Goal: Transaction & Acquisition: Purchase product/service

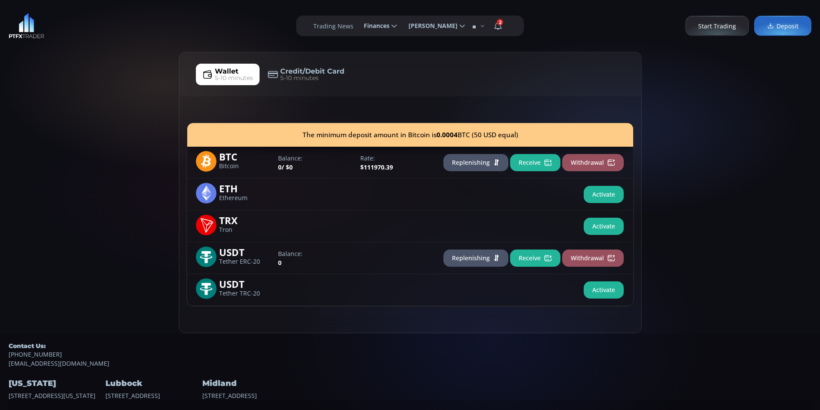
drag, startPoint x: 99, startPoint y: 189, endPoint x: 105, endPoint y: 171, distance: 18.4
click at [102, 176] on div "Wallet 5-10 minutes Credit/Debit Card 5-10 minutes The minimum deposit amount i…" at bounding box center [410, 193] width 820 height 282
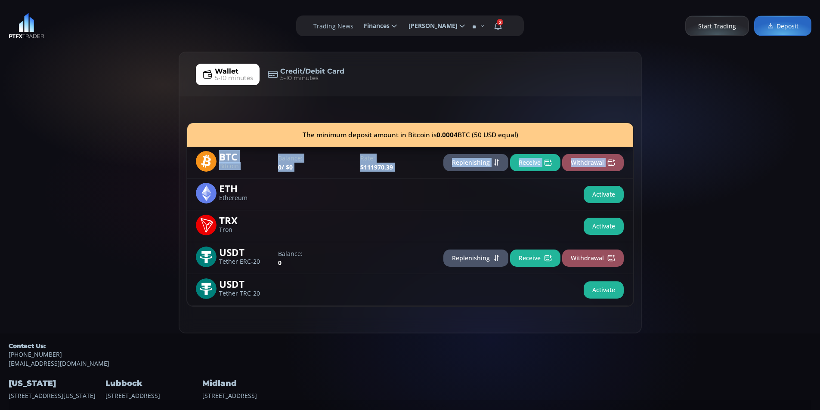
click at [128, 146] on div "Wallet 5-10 minutes Credit/Debit Card 5-10 minutes The minimum deposit amount i…" at bounding box center [410, 193] width 820 height 282
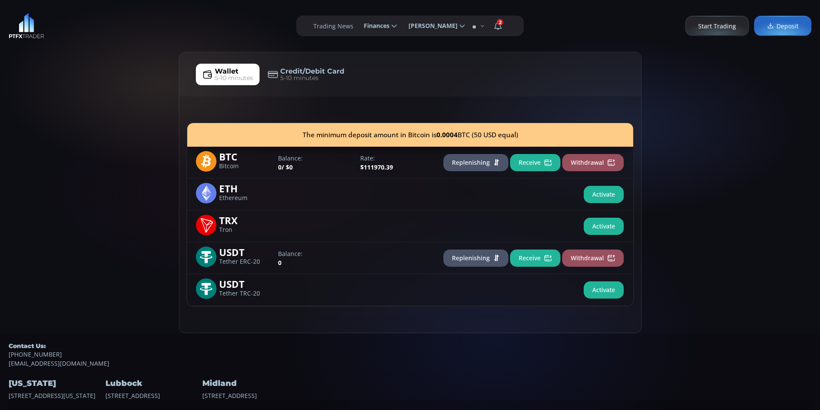
click at [40, 148] on div "Wallet 5-10 minutes Credit/Debit Card 5-10 minutes The minimum deposit amount i…" at bounding box center [410, 193] width 820 height 282
click at [89, 124] on div "Wallet 5-10 minutes Credit/Debit Card 5-10 minutes The minimum deposit amount i…" at bounding box center [410, 193] width 820 height 282
drag, startPoint x: 41, startPoint y: 130, endPoint x: 110, endPoint y: 80, distance: 85.3
click at [44, 124] on div "Wallet 5-10 minutes Credit/Debit Card 5-10 minutes The minimum deposit amount i…" at bounding box center [410, 193] width 820 height 282
click at [112, 77] on div "Wallet 5-10 minutes Credit/Debit Card 5-10 minutes The minimum deposit amount i…" at bounding box center [410, 193] width 820 height 282
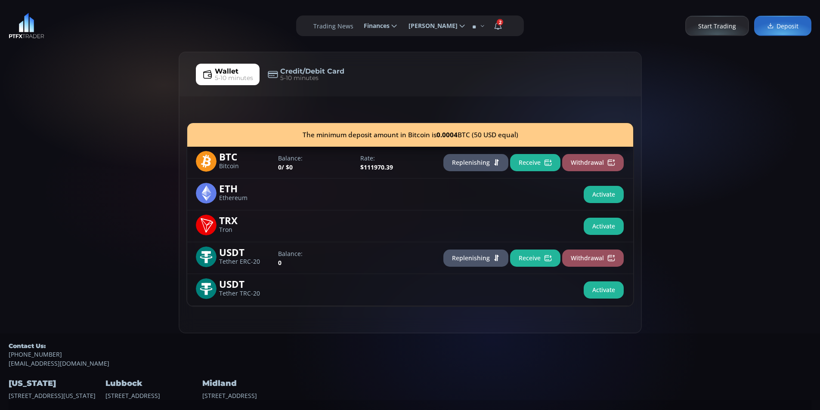
click at [82, 85] on div "Wallet 5-10 minutes Credit/Debit Card 5-10 minutes The minimum deposit amount i…" at bounding box center [410, 193] width 820 height 282
click at [152, 50] on div "**********" at bounding box center [410, 26] width 820 height 52
click at [108, 46] on div "**********" at bounding box center [410, 26] width 820 height 52
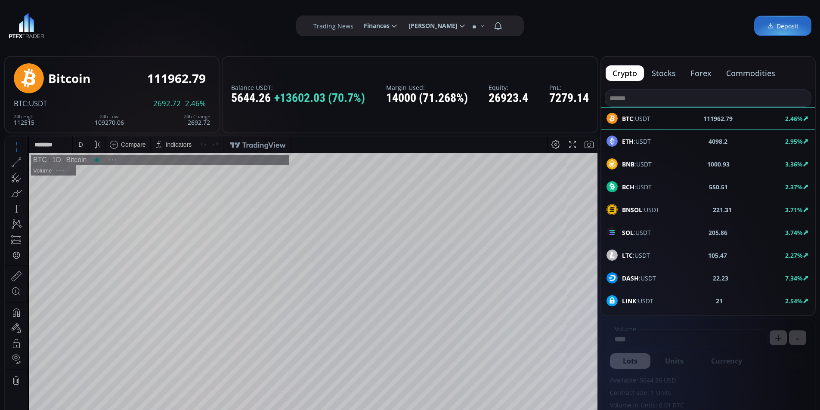
scroll to position [120, 0]
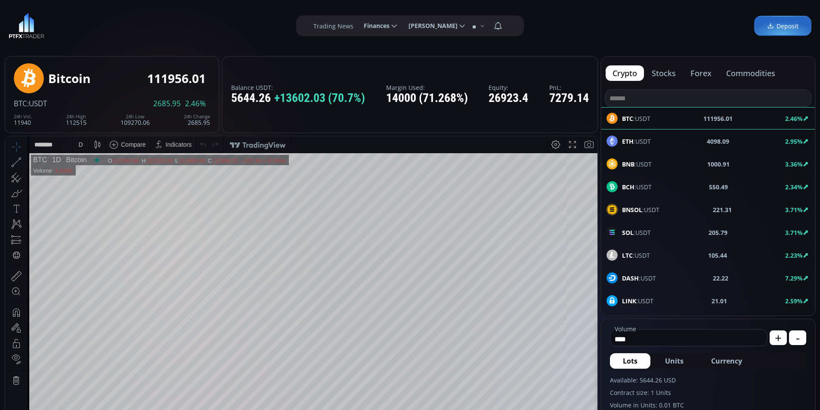
click at [382, 25] on span "Finances" at bounding box center [374, 25] width 32 height 17
click at [357, 25] on input "********" at bounding box center [357, 26] width 0 height 9
click at [372, 47] on link "Deposit" at bounding box center [380, 49] width 42 height 13
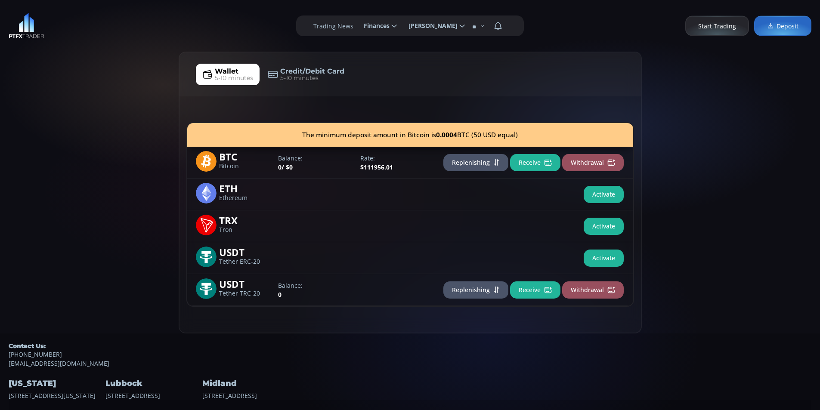
drag, startPoint x: 105, startPoint y: 78, endPoint x: 111, endPoint y: 64, distance: 15.0
click at [108, 70] on div "Wallet 5-10 minutes Credit/Debit Card 5-10 minutes The minimum deposit amount i…" at bounding box center [410, 193] width 820 height 282
click at [172, 22] on div "**********" at bounding box center [410, 26] width 820 height 52
drag, startPoint x: 35, startPoint y: 130, endPoint x: 110, endPoint y: 166, distance: 83.2
click at [37, 130] on div "Wallet 5-10 minutes Credit/Debit Card 5-10 minutes The minimum deposit amount i…" at bounding box center [410, 193] width 820 height 282
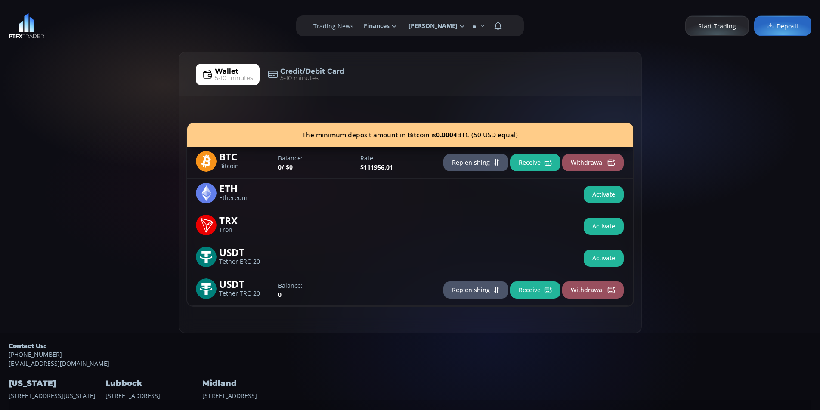
click at [159, 138] on div "Wallet 5-10 minutes Credit/Debit Card 5-10 minutes The minimum deposit amount i…" at bounding box center [410, 193] width 820 height 282
drag, startPoint x: 111, startPoint y: 141, endPoint x: 129, endPoint y: 161, distance: 26.5
click at [117, 147] on div "Wallet 5-10 minutes Credit/Debit Card 5-10 minutes The minimum deposit amount i…" at bounding box center [410, 193] width 820 height 282
click at [542, 286] on button "Receive" at bounding box center [535, 290] width 50 height 17
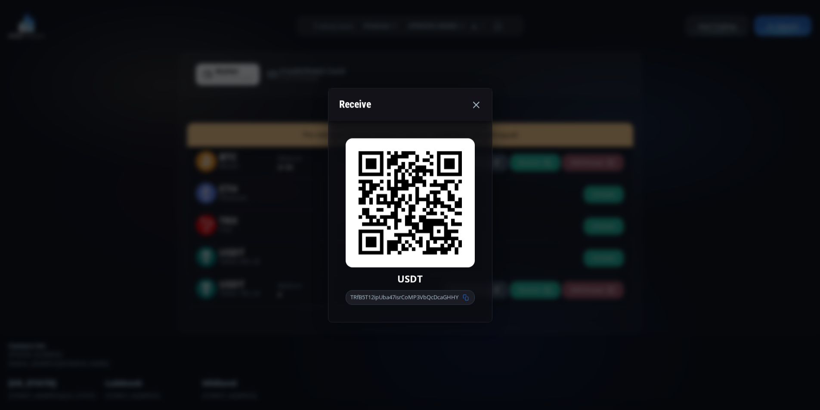
click at [469, 298] on icon at bounding box center [466, 297] width 6 height 6
click at [473, 107] on icon at bounding box center [476, 104] width 10 height 10
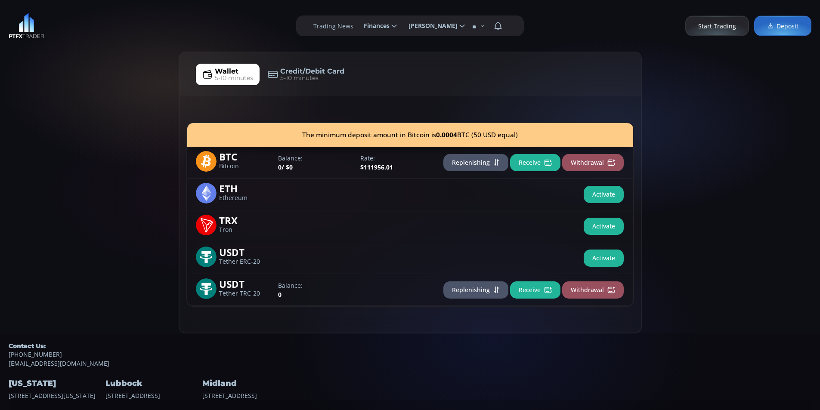
click at [101, 126] on div "Wallet 5-10 minutes Credit/Debit Card 5-10 minutes The minimum deposit amount i…" at bounding box center [410, 193] width 820 height 282
click at [123, 111] on div "Wallet 5-10 minutes Credit/Debit Card 5-10 minutes The minimum deposit amount i…" at bounding box center [410, 193] width 820 height 282
click at [70, 141] on div "Wallet 5-10 minutes Credit/Debit Card 5-10 minutes The minimum deposit amount i…" at bounding box center [410, 193] width 820 height 282
drag, startPoint x: 132, startPoint y: 89, endPoint x: 4, endPoint y: 177, distance: 155.6
click at [132, 87] on div "Wallet 5-10 minutes Credit/Debit Card 5-10 minutes The minimum deposit amount i…" at bounding box center [410, 193] width 820 height 282
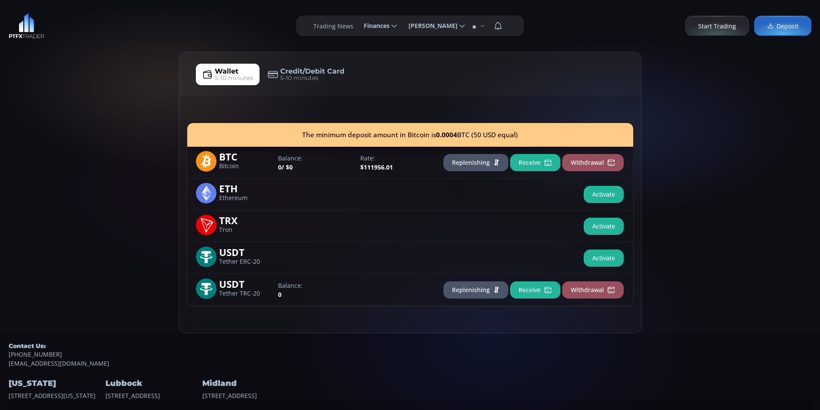
drag, startPoint x: 106, startPoint y: 161, endPoint x: 162, endPoint y: 84, distance: 95.3
click at [109, 145] on div "Wallet 5-10 minutes Credit/Debit Card 5-10 minutes The minimum deposit amount i…" at bounding box center [410, 193] width 820 height 282
drag, startPoint x: 167, startPoint y: 76, endPoint x: 94, endPoint y: 40, distance: 80.9
click at [162, 70] on div "Wallet 5-10 minutes Credit/Debit Card 5-10 minutes The minimum deposit amount i…" at bounding box center [410, 193] width 820 height 282
drag, startPoint x: 94, startPoint y: 40, endPoint x: 113, endPoint y: 28, distance: 22.8
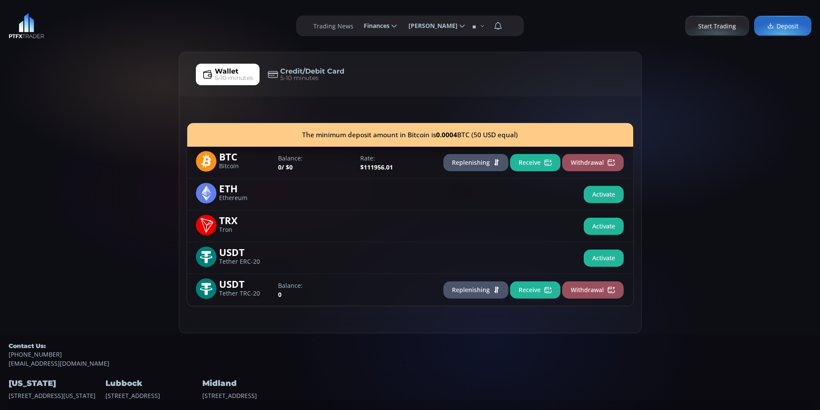
click at [99, 35] on div "**********" at bounding box center [410, 26] width 820 height 52
click at [113, 28] on div "**********" at bounding box center [410, 26] width 820 height 52
